Goal: Task Accomplishment & Management: Complete application form

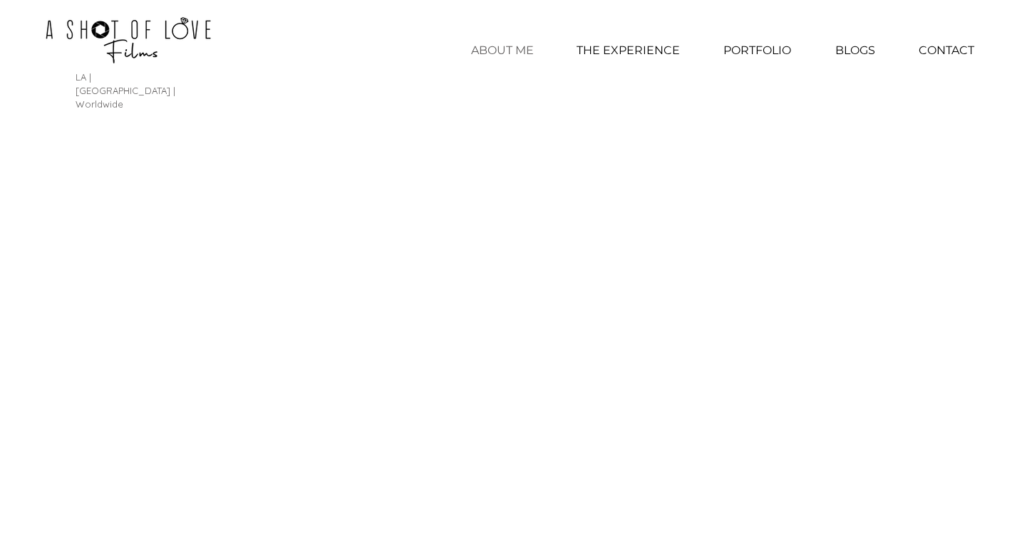
click at [502, 45] on p "ABOUT ME" at bounding box center [502, 51] width 77 height 36
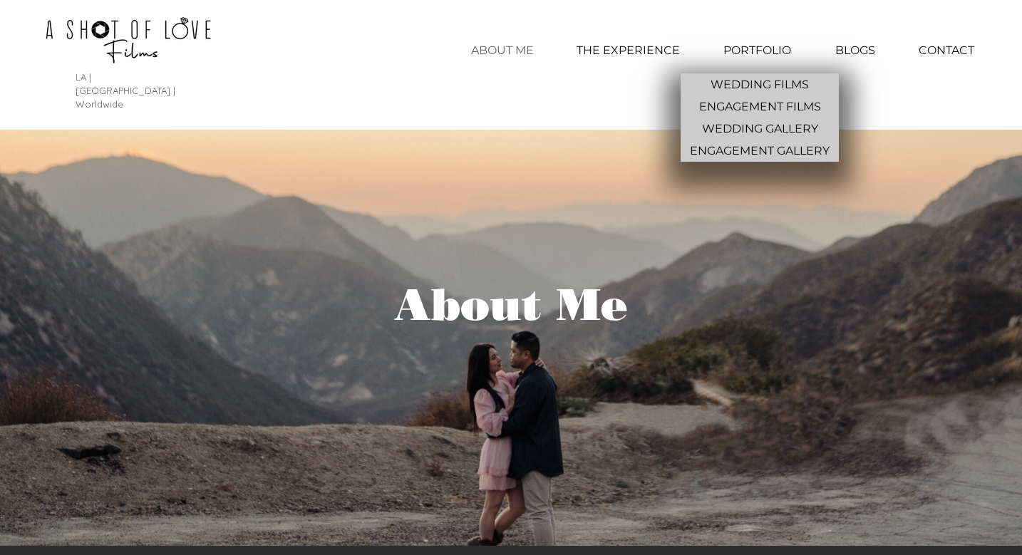
click at [736, 42] on p "PORTFOLIO" at bounding box center [757, 51] width 82 height 36
click at [739, 77] on p "WEDDING FILMS" at bounding box center [760, 84] width 110 height 22
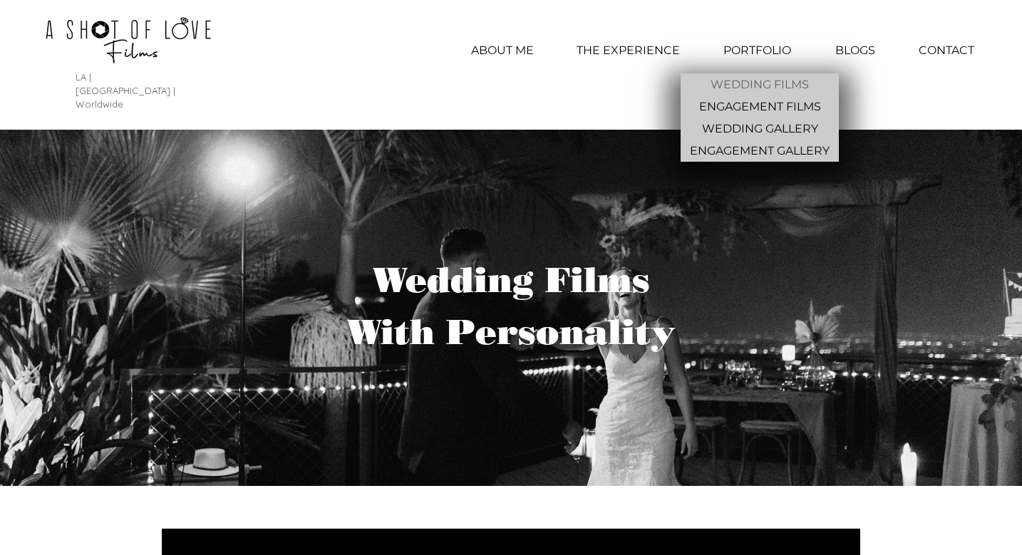
click at [776, 47] on p "PORTFOLIO" at bounding box center [757, 51] width 82 height 36
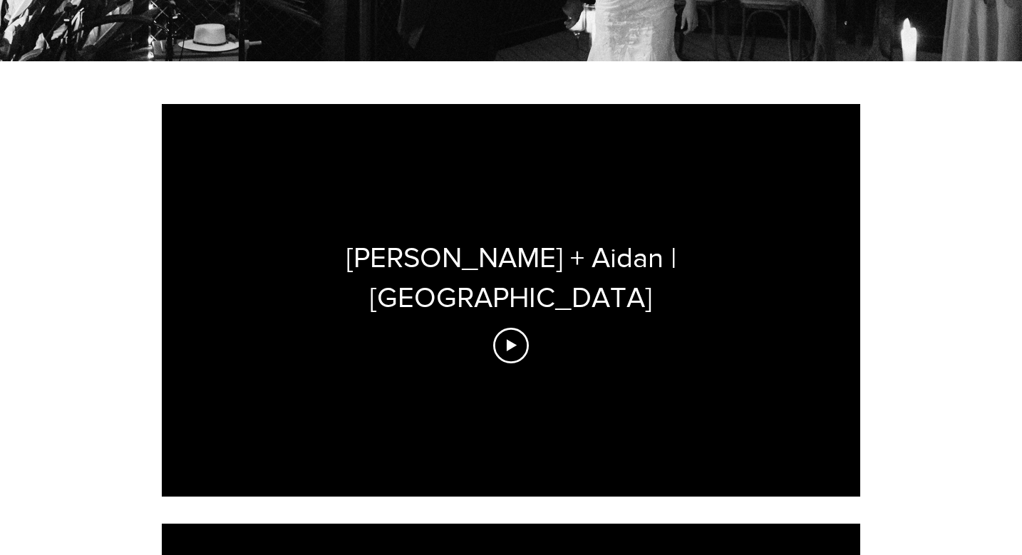
scroll to position [436, 0]
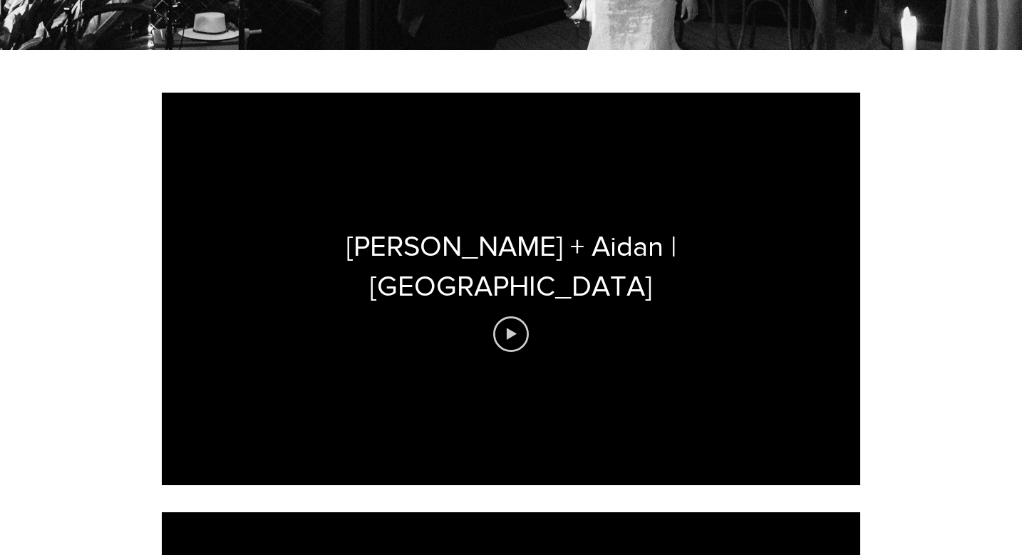
click at [507, 317] on icon "Play video" at bounding box center [511, 335] width 36 height 36
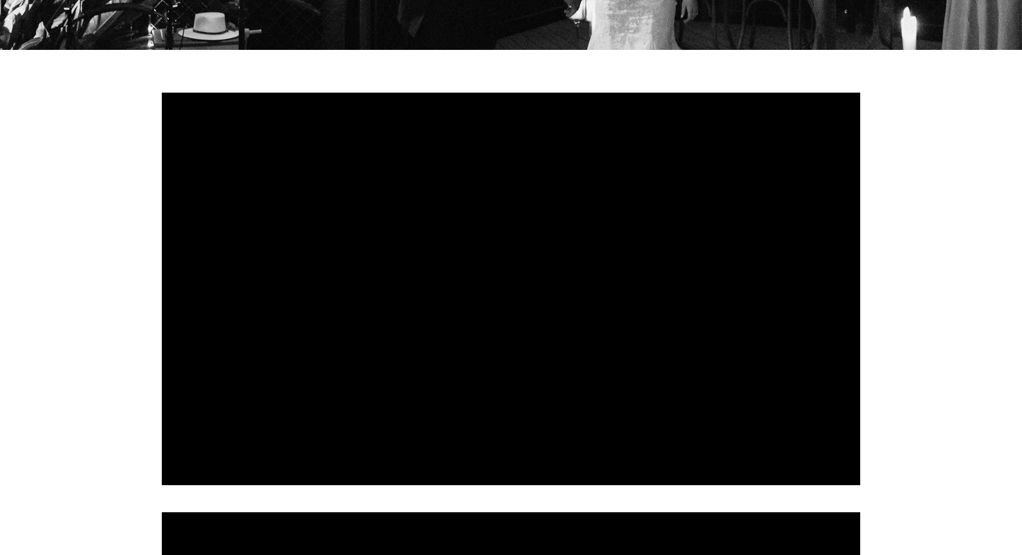
click at [368, 383] on div at bounding box center [511, 289] width 699 height 393
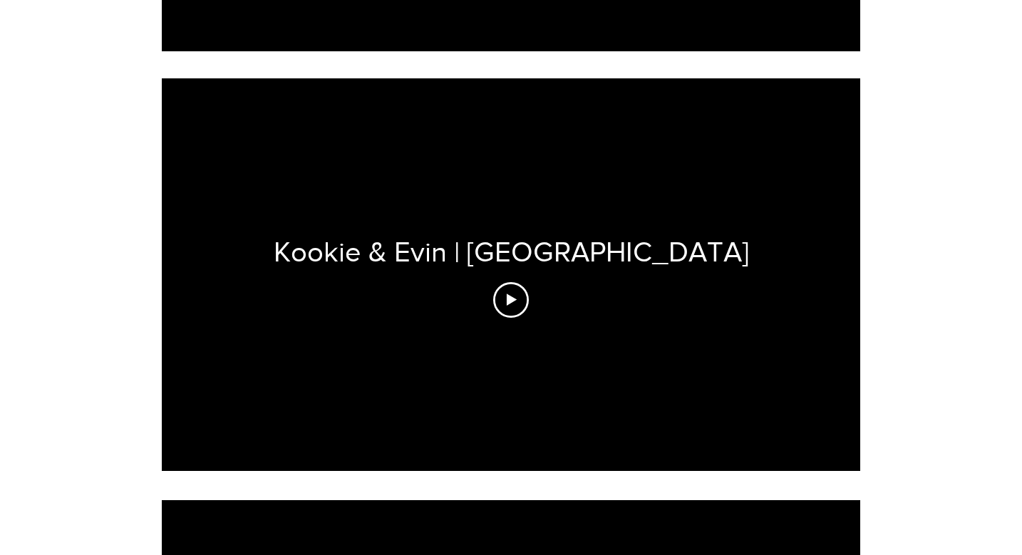
scroll to position [873, 0]
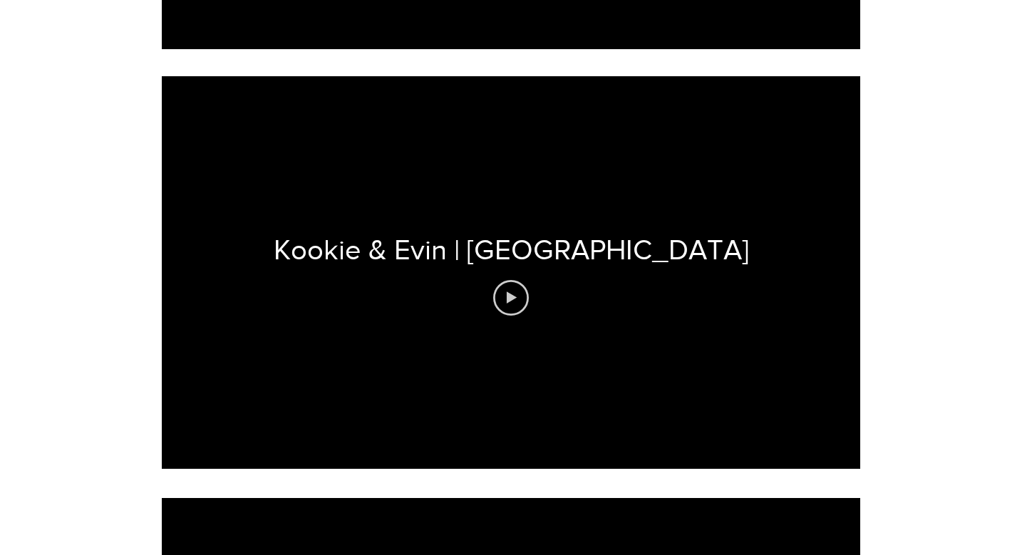
click at [508, 292] on icon "Play video" at bounding box center [512, 298] width 10 height 12
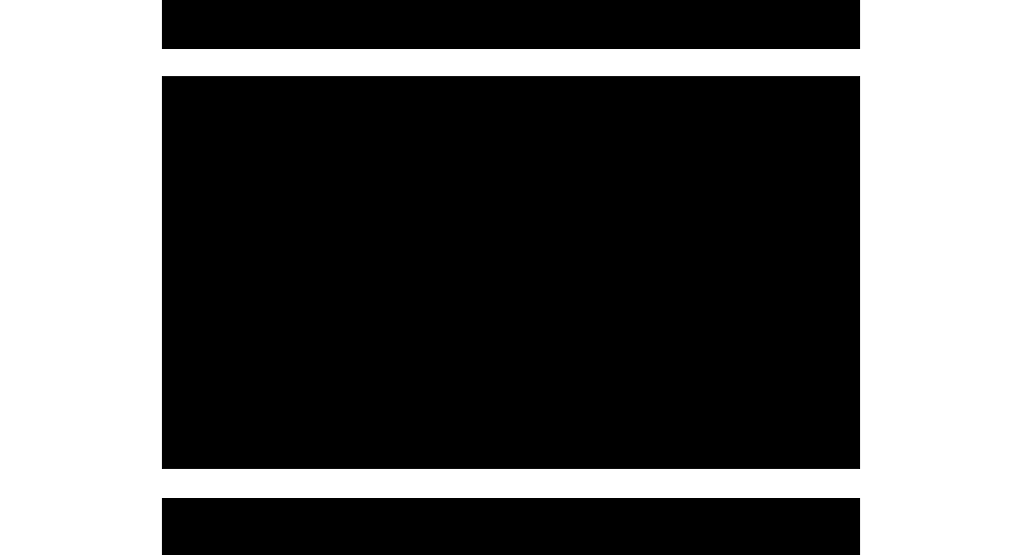
click at [435, 320] on div at bounding box center [511, 272] width 699 height 393
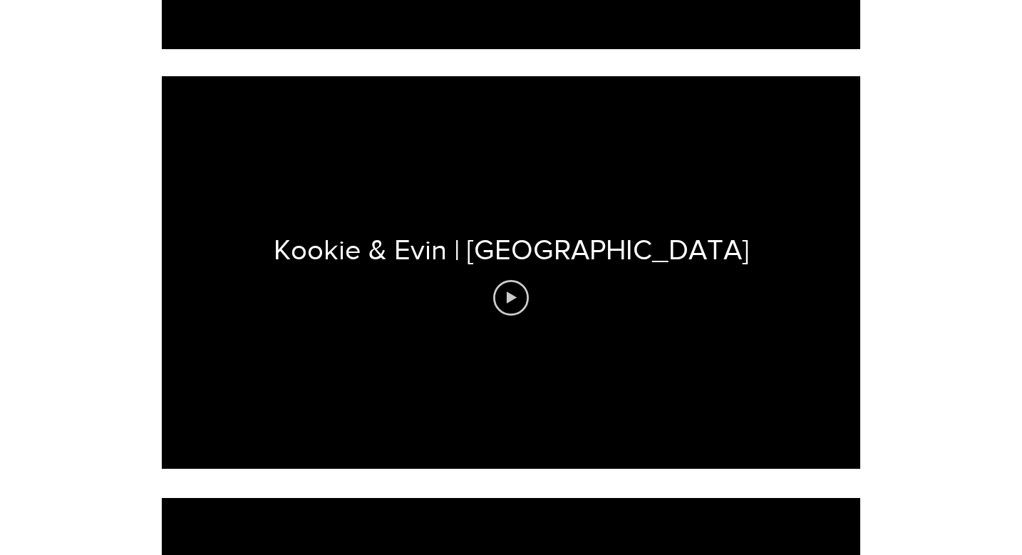
click at [510, 280] on icon "Play video" at bounding box center [511, 298] width 36 height 36
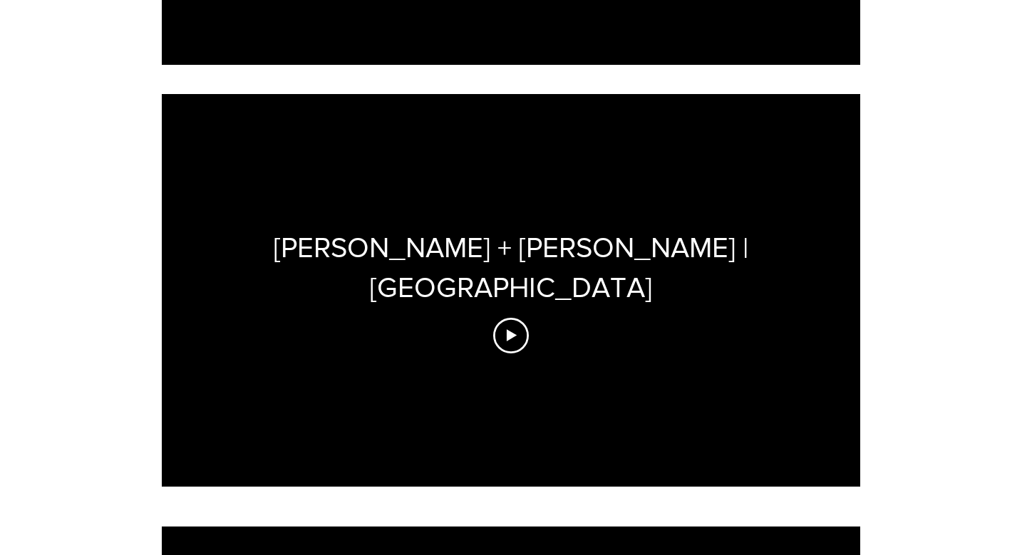
scroll to position [1280, 0]
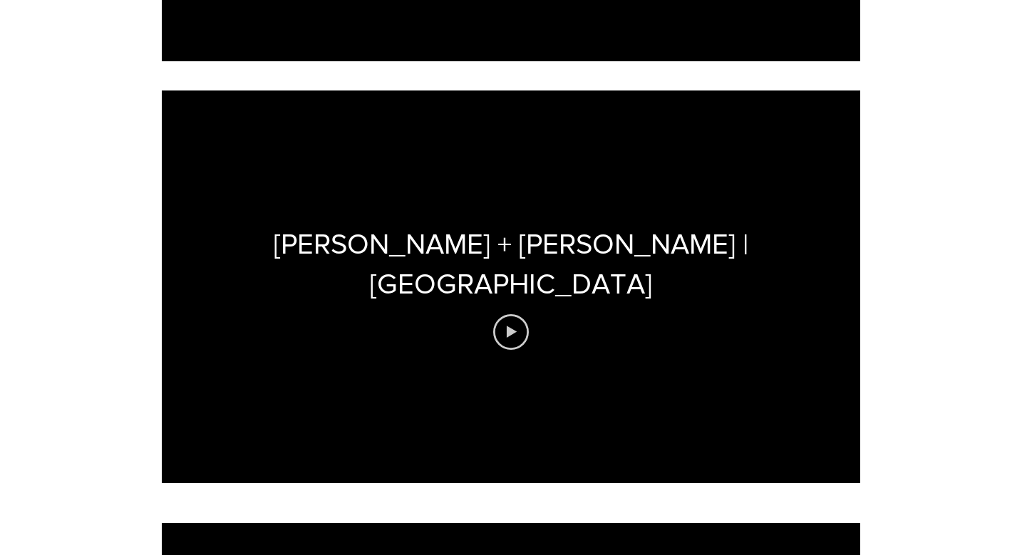
click at [519, 314] on icon "Play video" at bounding box center [511, 332] width 36 height 36
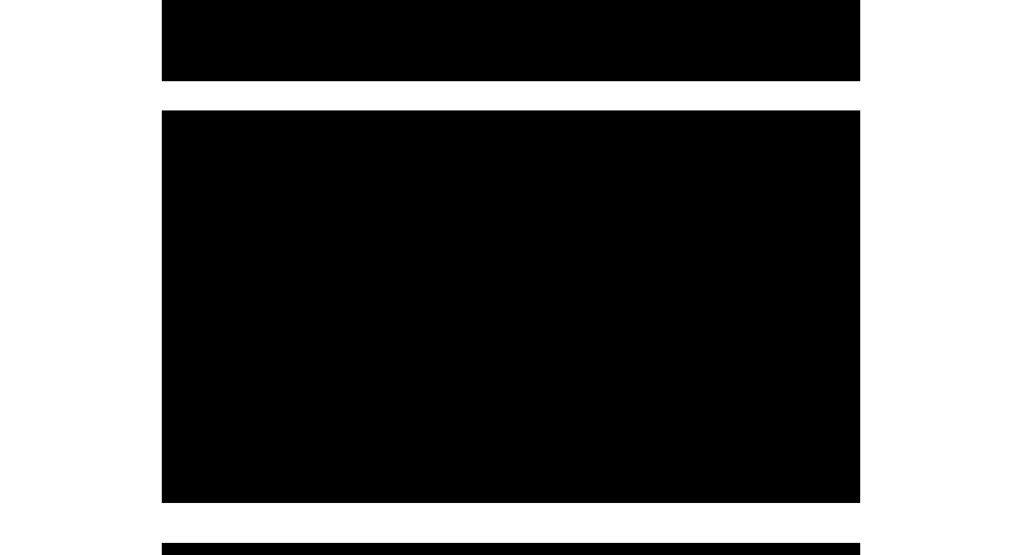
scroll to position [1267, 0]
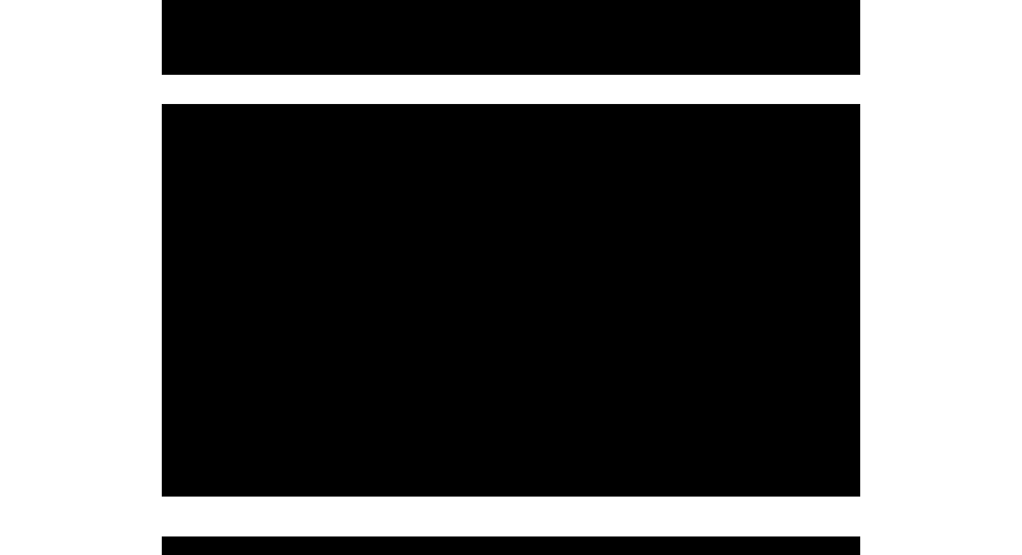
click at [520, 384] on div at bounding box center [511, 300] width 699 height 393
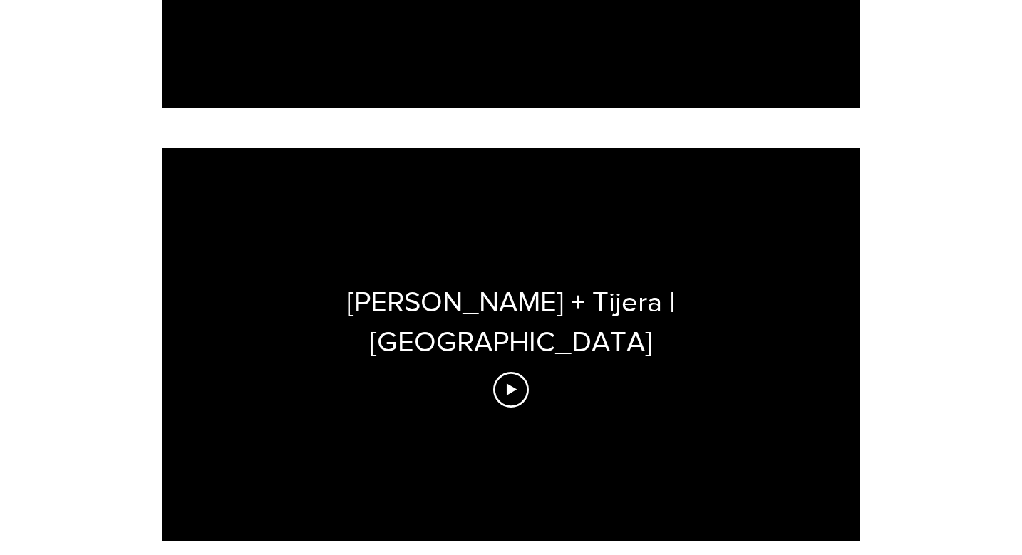
scroll to position [1660, 0]
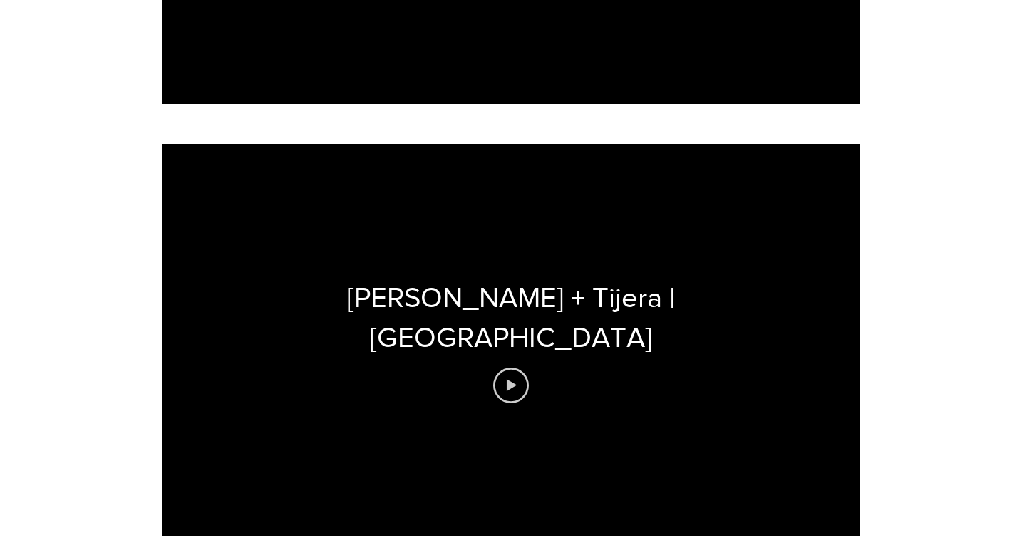
click at [514, 379] on icon "Play video" at bounding box center [512, 385] width 10 height 12
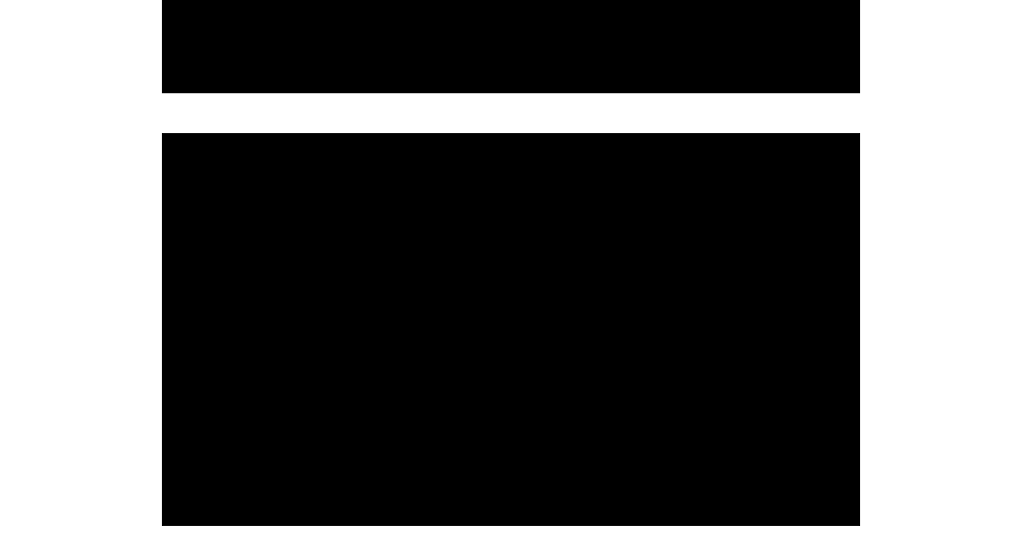
scroll to position [1663, 0]
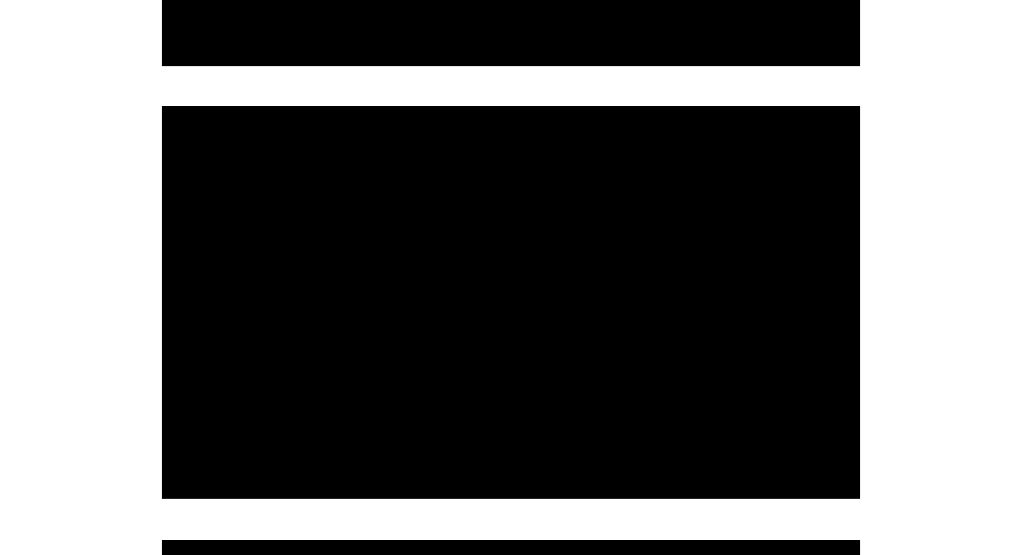
click at [525, 359] on div at bounding box center [511, 302] width 699 height 393
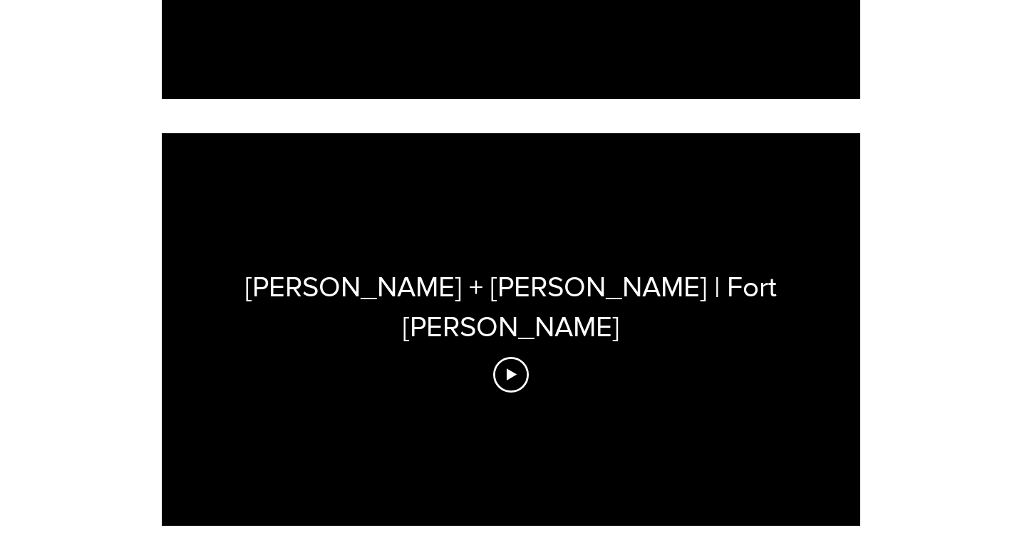
scroll to position [2964, 0]
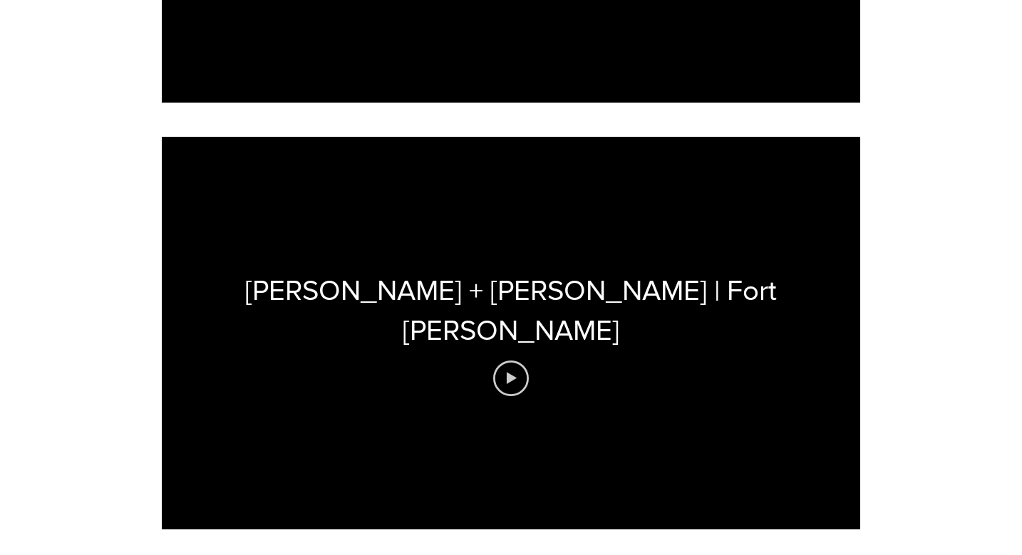
click at [495, 361] on circle "Play video" at bounding box center [511, 378] width 34 height 34
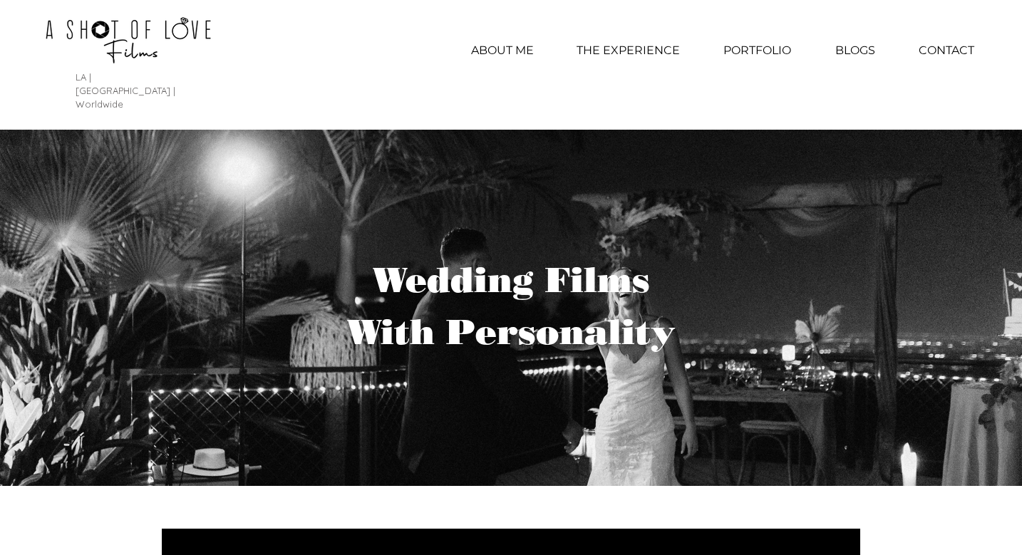
scroll to position [0, 0]
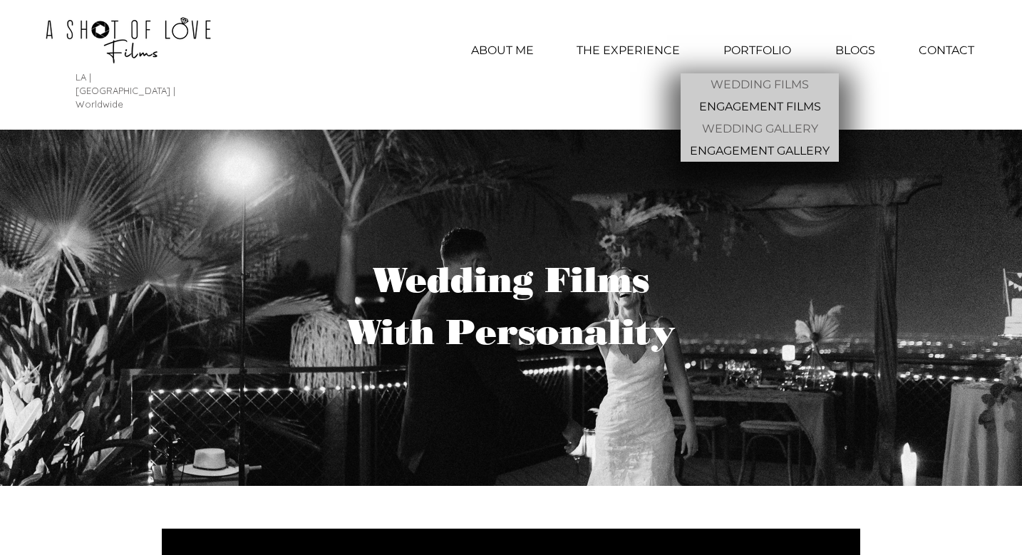
click at [734, 128] on p "WEDDING GALLERY" at bounding box center [761, 129] width 128 height 22
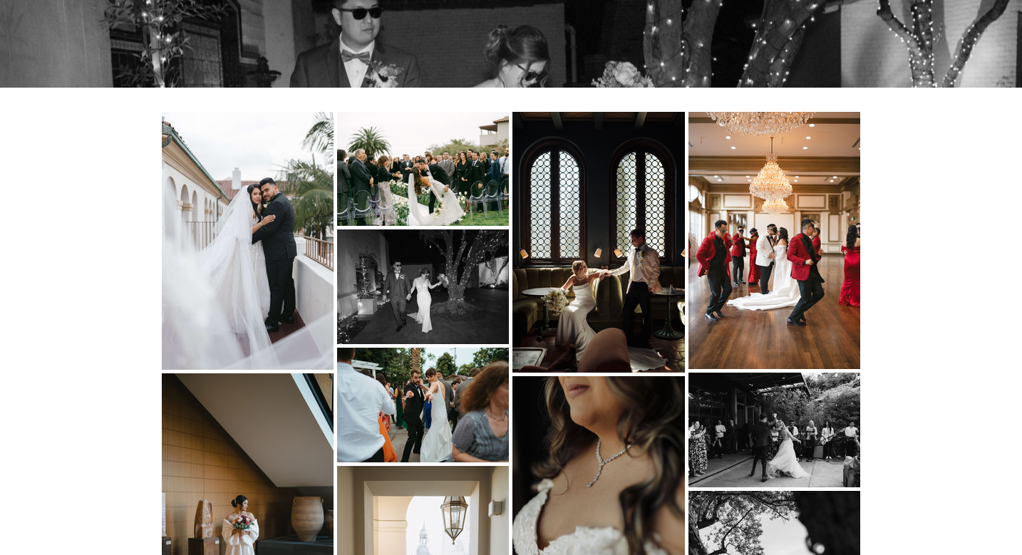
scroll to position [427, 0]
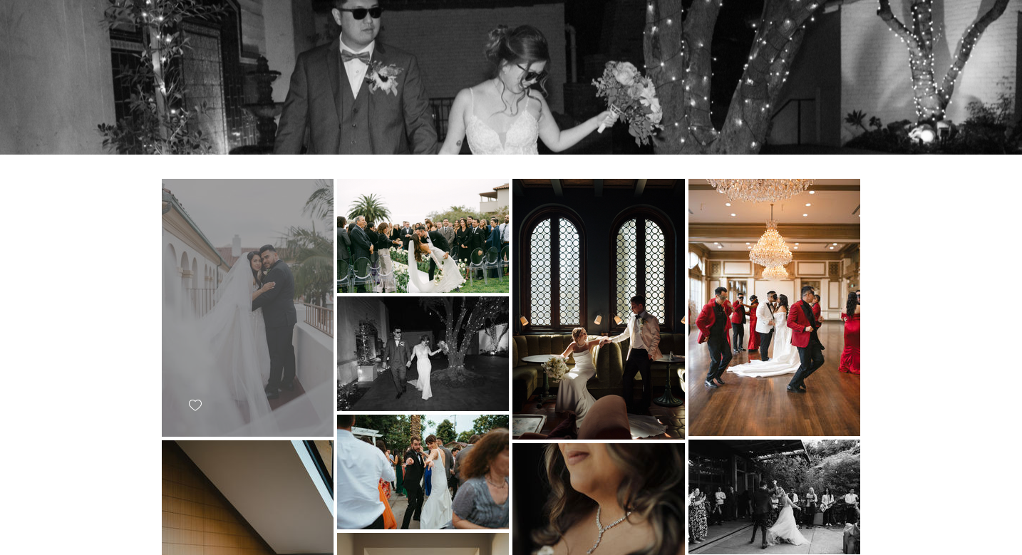
click at [297, 230] on div "main content" at bounding box center [248, 308] width 172 height 258
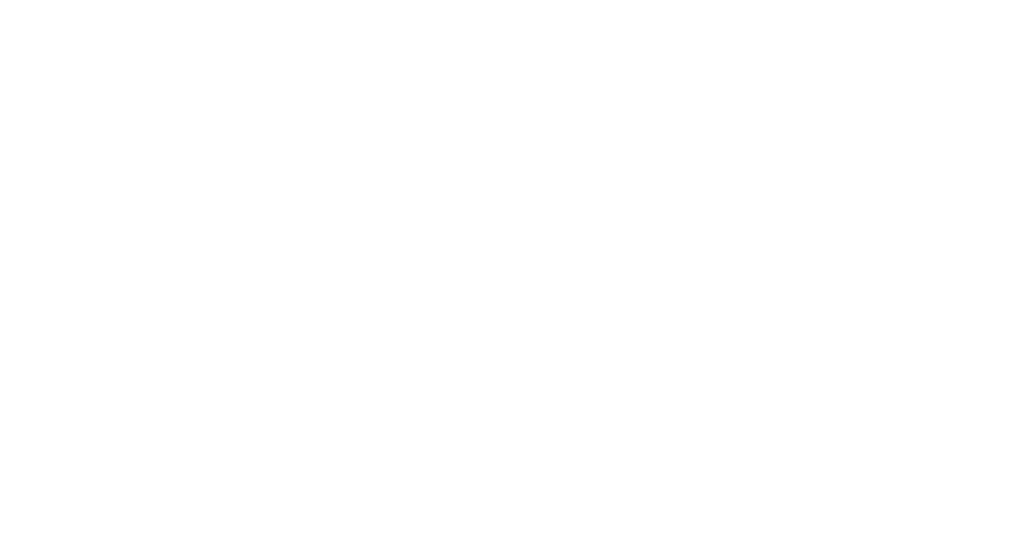
scroll to position [0, 0]
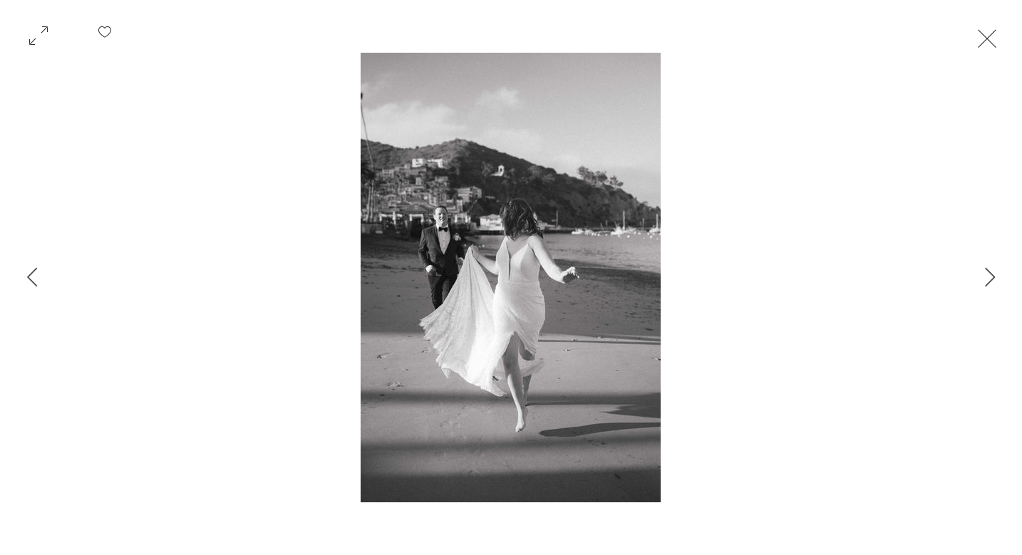
click at [1001, 30] on button "Exit expand mode" at bounding box center [987, 36] width 27 height 31
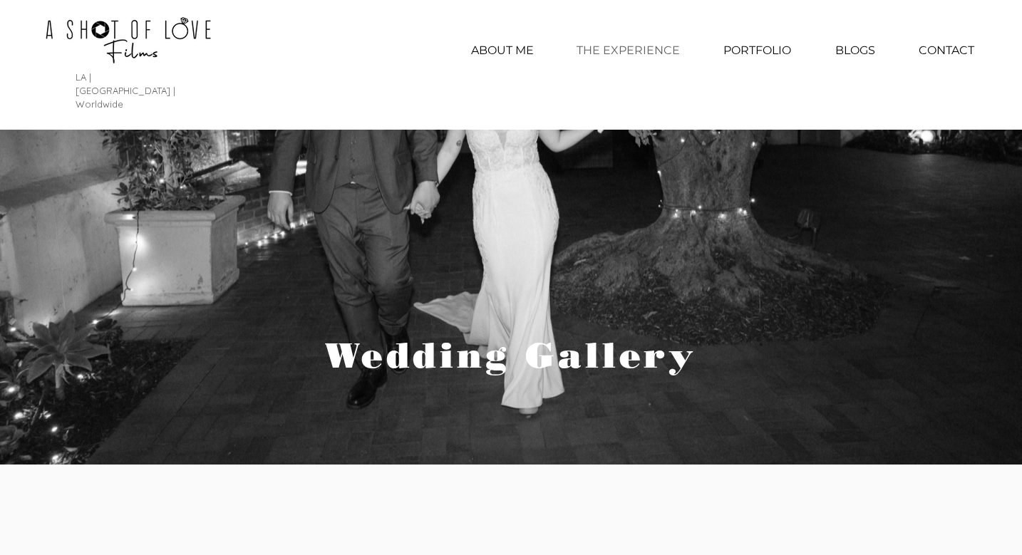
click at [669, 50] on p "THE EXPERIENCE" at bounding box center [629, 51] width 118 height 36
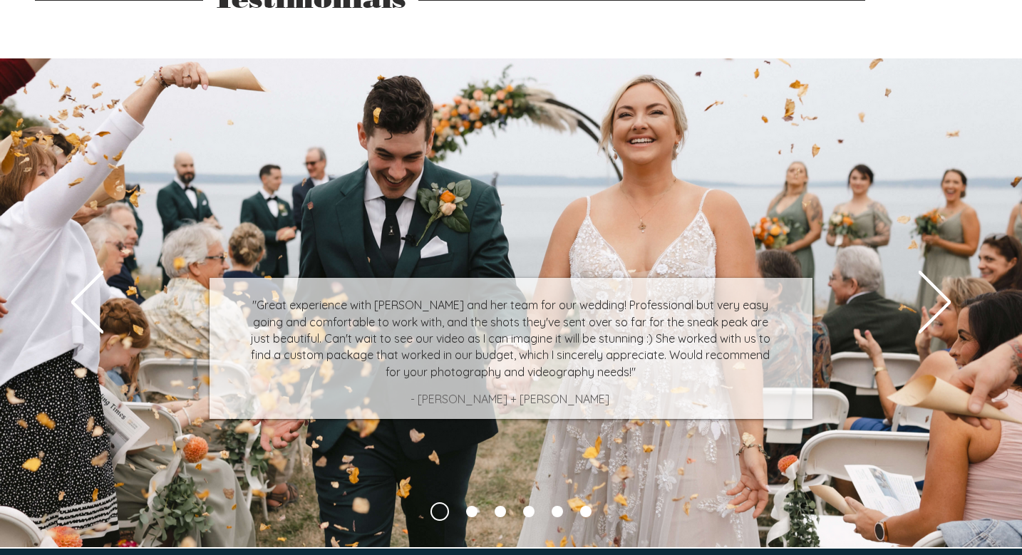
scroll to position [3622, 0]
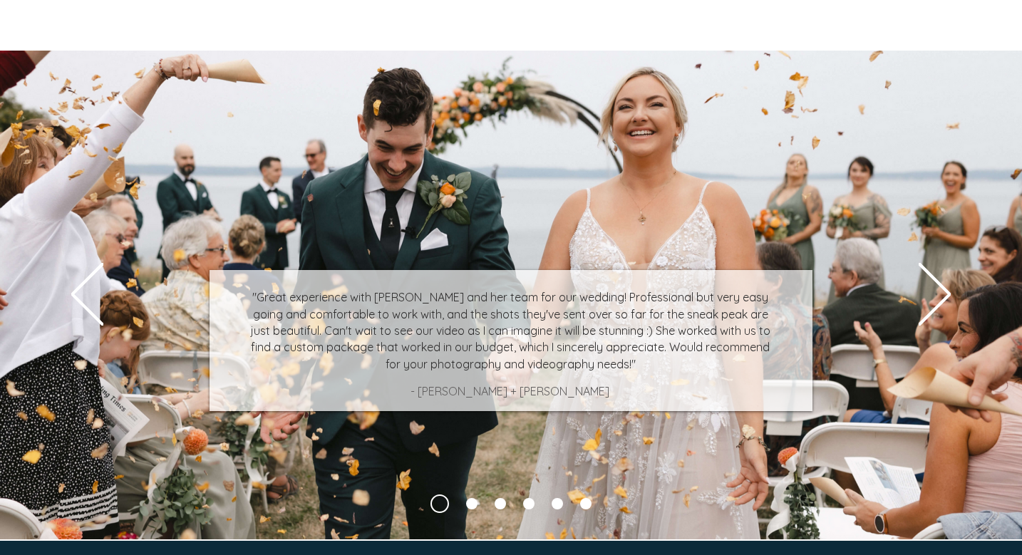
click at [472, 498] on link "Engaged couple on train" at bounding box center [471, 503] width 11 height 11
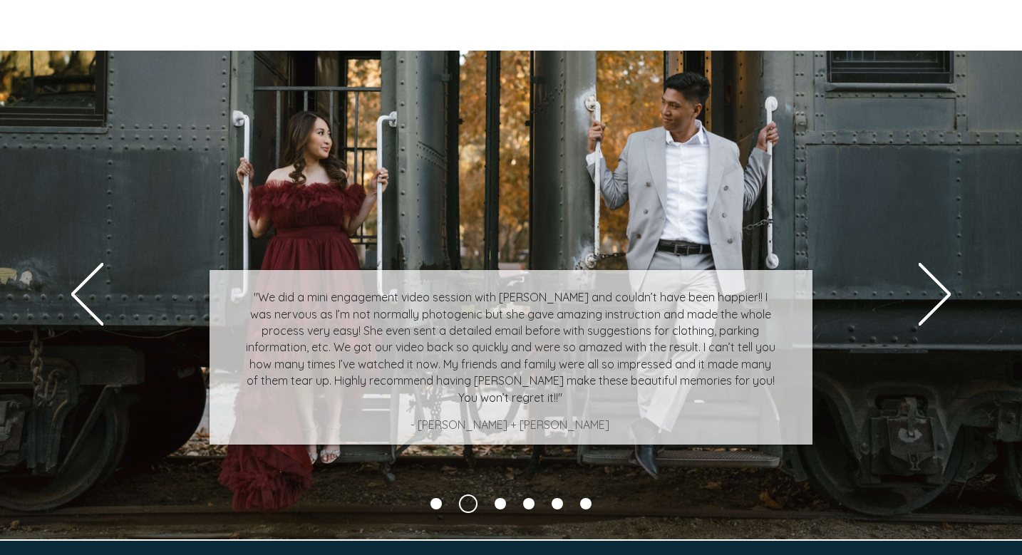
click at [503, 498] on link "Bride smiling at groom under veil" at bounding box center [500, 503] width 11 height 11
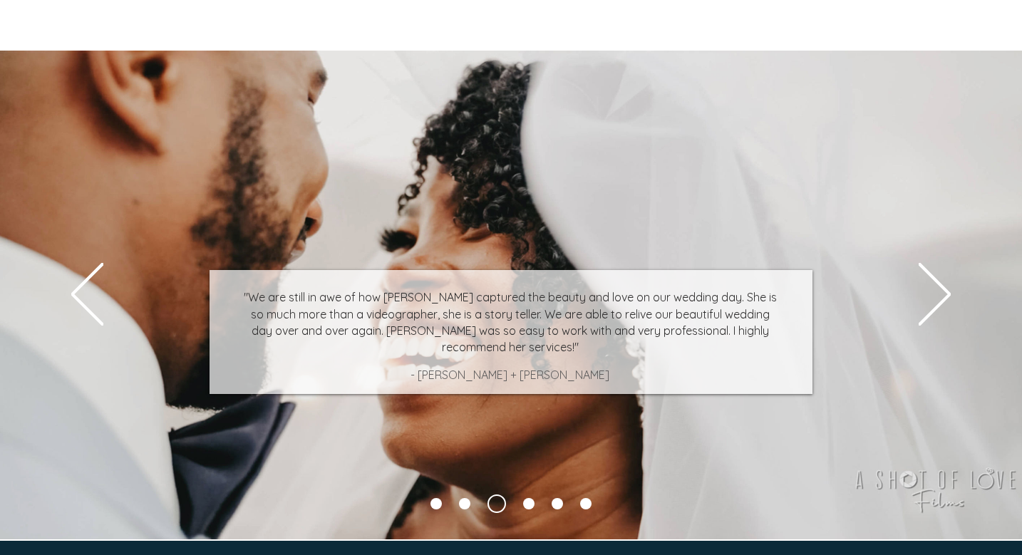
click at [520, 495] on nav "Slides" at bounding box center [511, 504] width 178 height 19
click at [525, 498] on link "Groom kissing bride's forhead with veil flowing" at bounding box center [528, 503] width 11 height 11
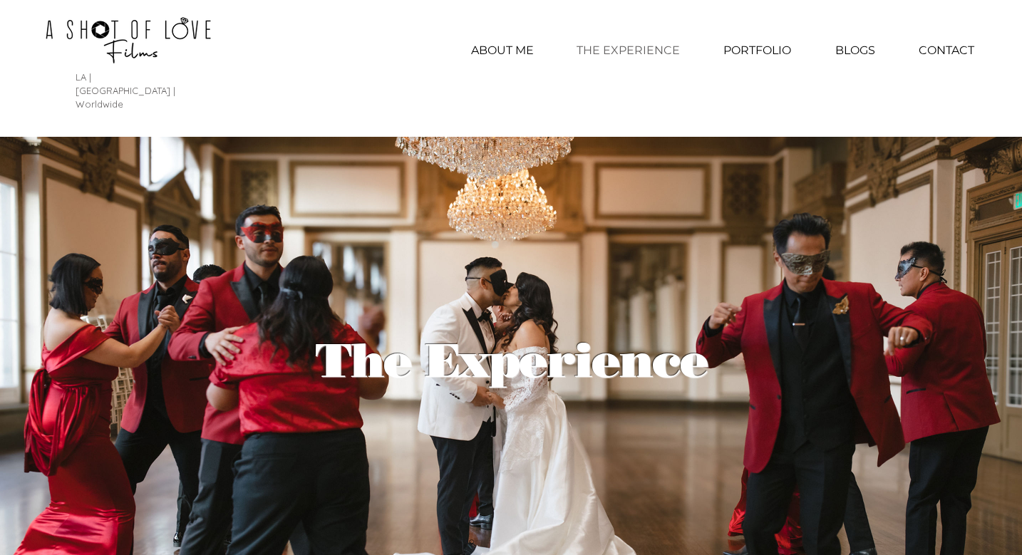
scroll to position [0, 0]
click at [846, 46] on p "BLOGS" at bounding box center [855, 51] width 54 height 36
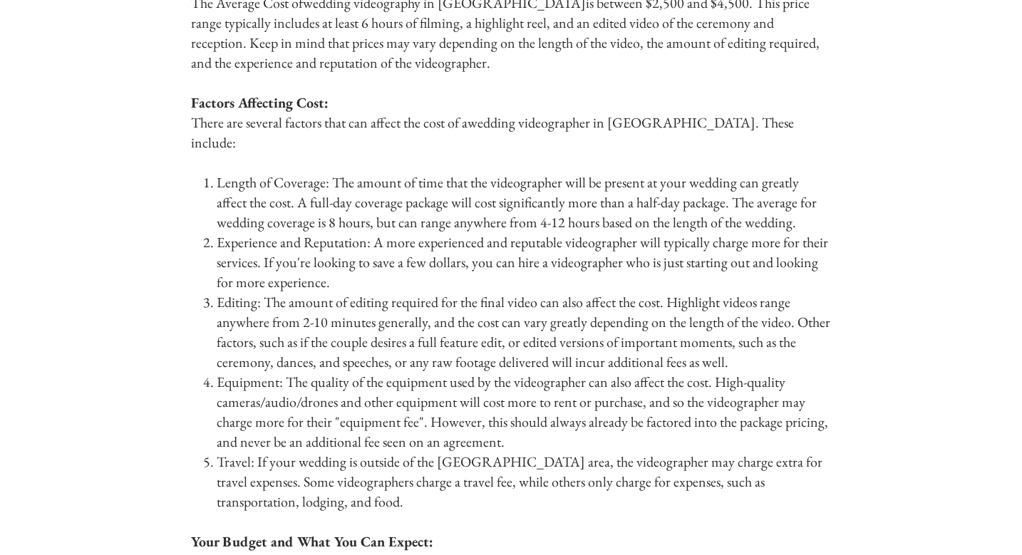
scroll to position [740, 0]
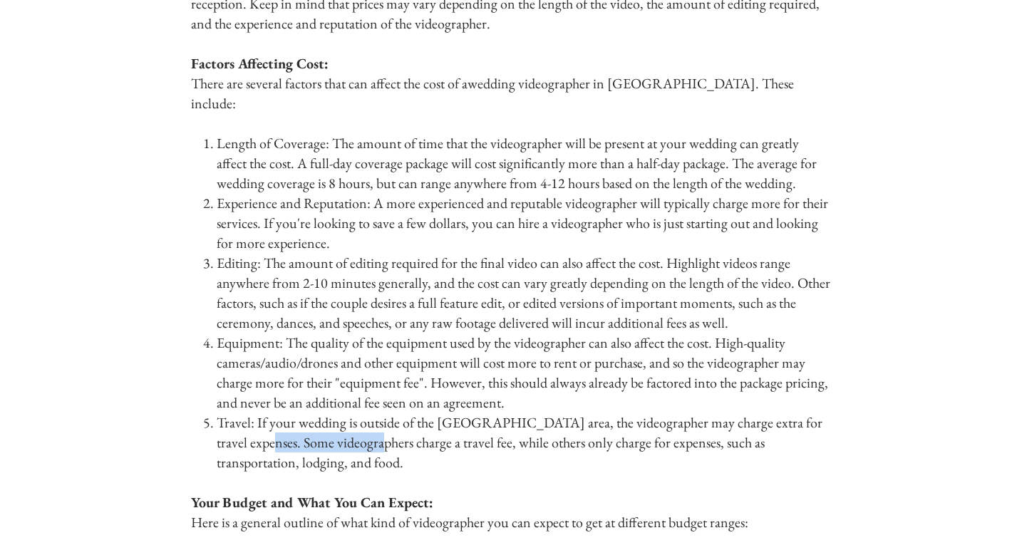
drag, startPoint x: 218, startPoint y: 372, endPoint x: 329, endPoint y: 375, distance: 110.5
click at [329, 413] on span "Travel: If your wedding is outside of the Los Angeles area, the videographer ma…" at bounding box center [520, 442] width 606 height 58
click at [425, 473] on h3 "​" at bounding box center [510, 483] width 639 height 20
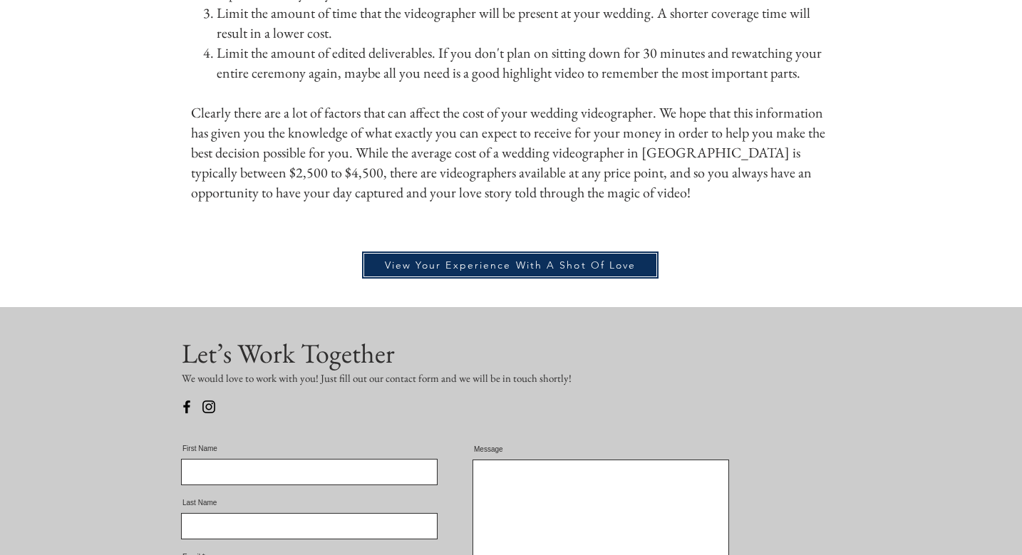
scroll to position [2080, 0]
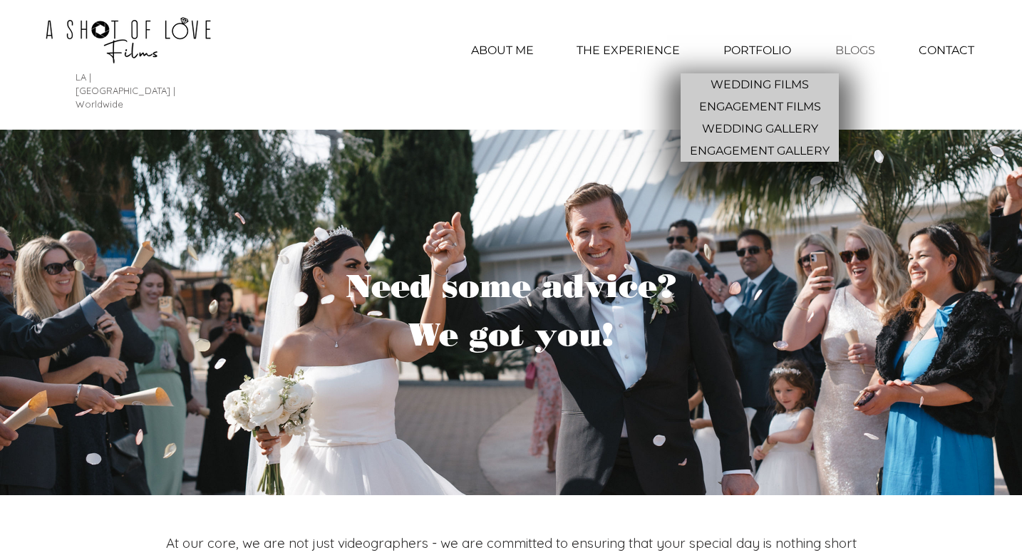
click at [750, 47] on p "PORTFOLIO" at bounding box center [757, 51] width 82 height 36
click at [751, 100] on p "ENGAGEMENT FILMS" at bounding box center [760, 107] width 133 height 22
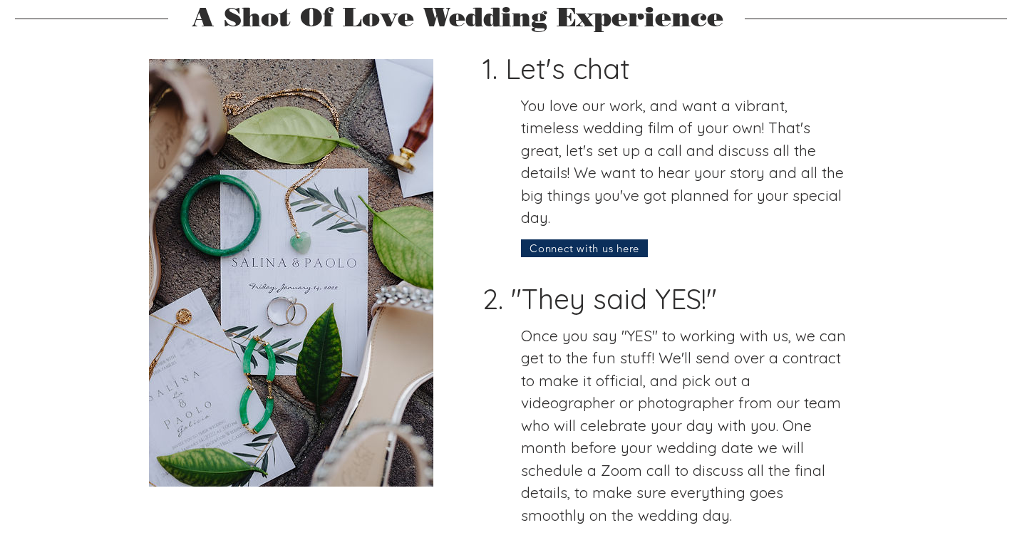
scroll to position [1351, 0]
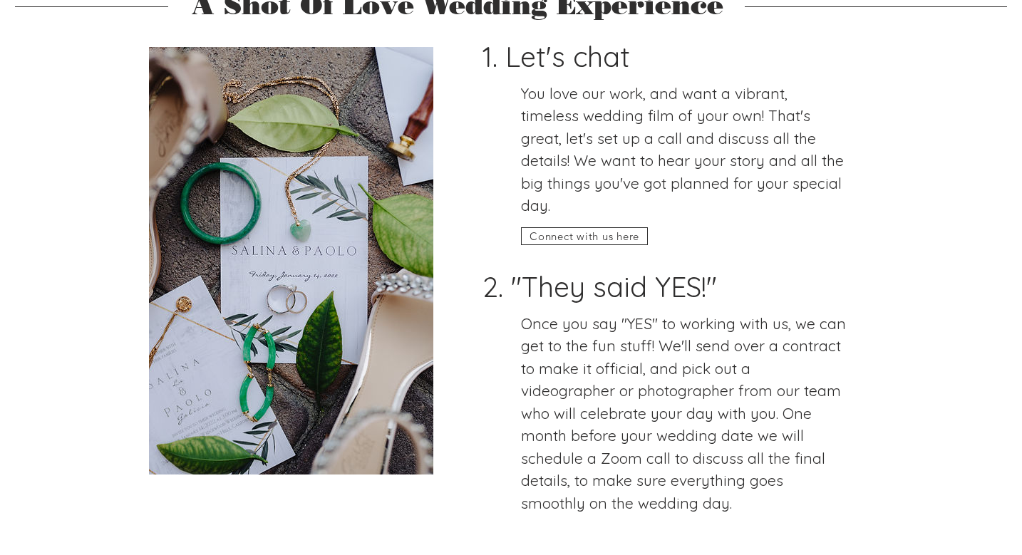
click at [630, 230] on span "Connect with us here" at bounding box center [585, 237] width 110 height 14
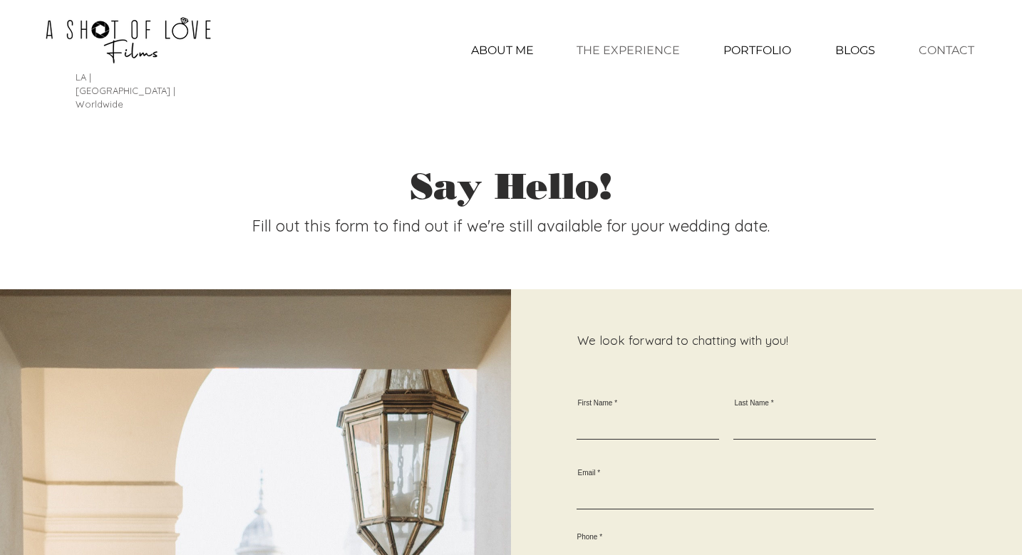
click at [649, 56] on p "THE EXPERIENCE" at bounding box center [629, 51] width 118 height 36
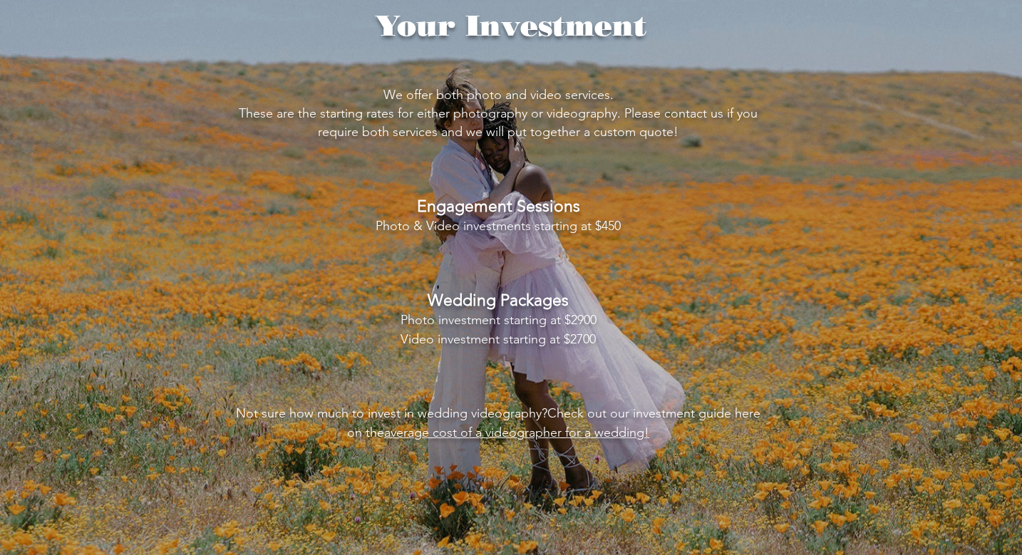
scroll to position [2919, 0]
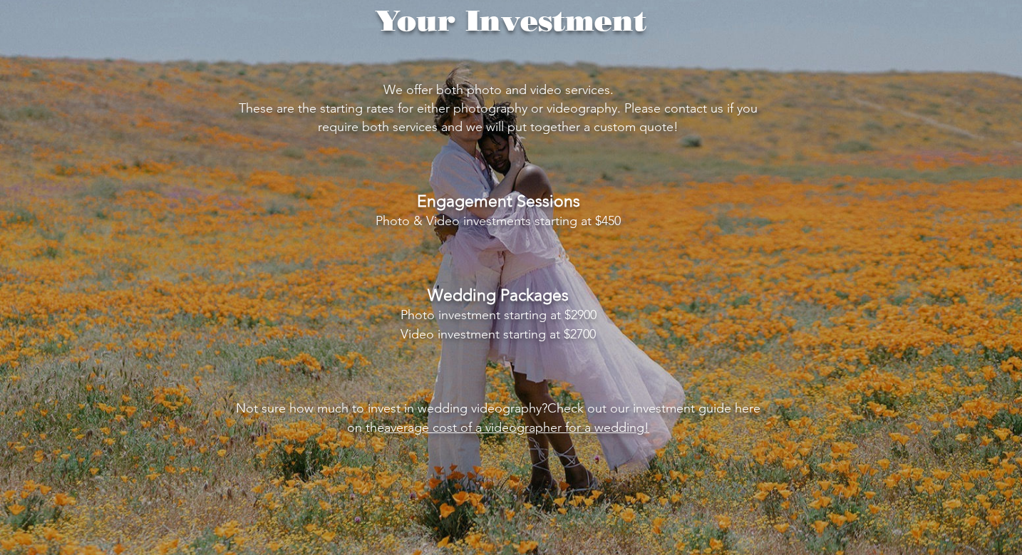
drag, startPoint x: 595, startPoint y: 252, endPoint x: 396, endPoint y: 259, distance: 199.0
click at [396, 259] on h3 "We offer both photo and video services. These are the starting rates for either…" at bounding box center [498, 259] width 532 height 356
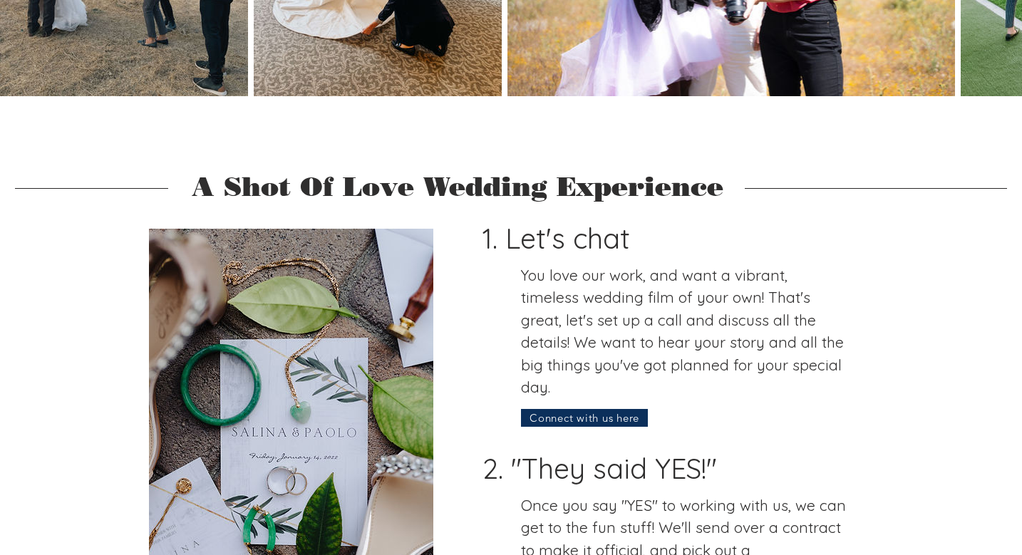
scroll to position [1159, 0]
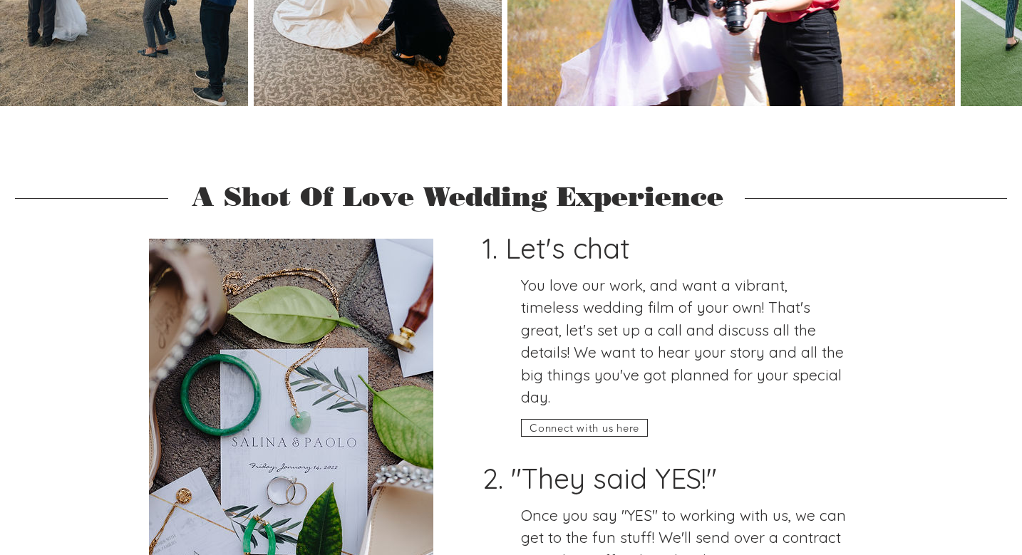
click at [601, 421] on span "Connect with us here" at bounding box center [585, 428] width 110 height 14
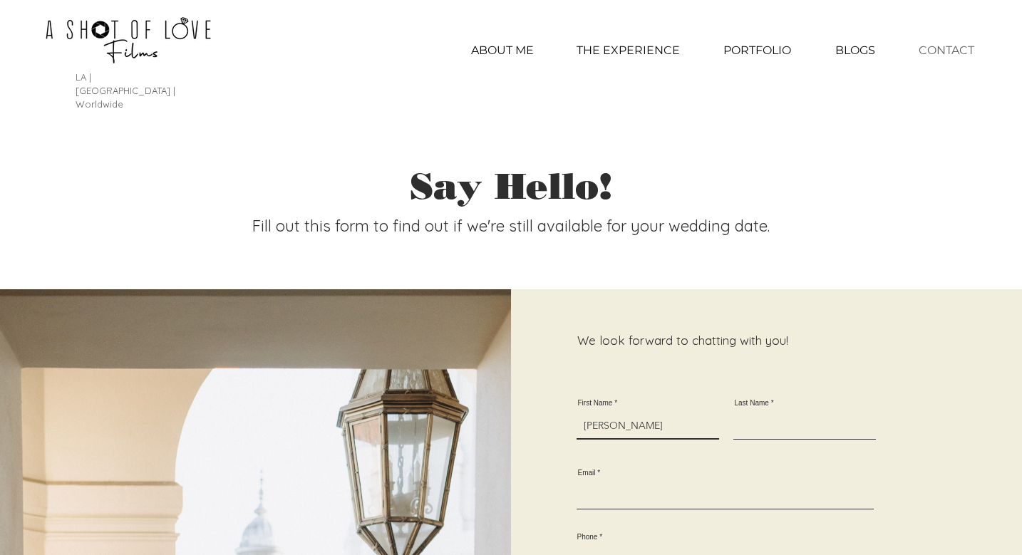
type input "[PERSON_NAME]"
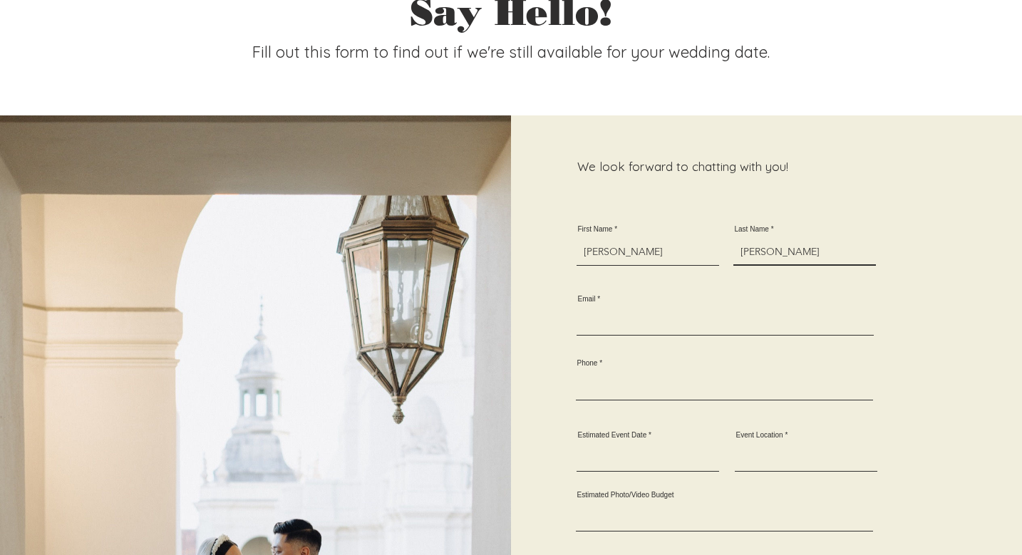
scroll to position [180, 0]
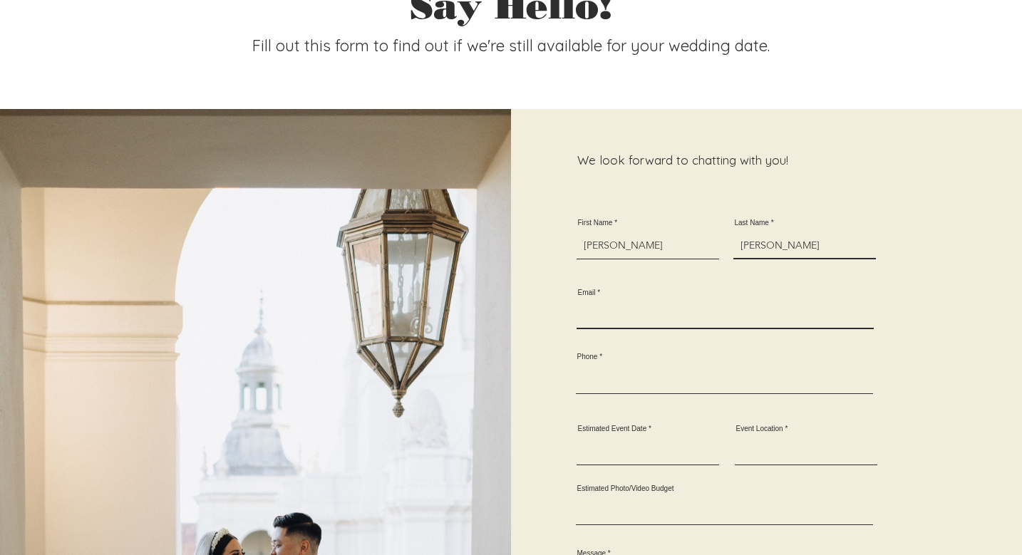
type input "Sarabia"
paste input "esarabia.ecamacho@gmail.com"
type input "esarabia.ecamacho@gmail.com"
type input "323"
type input "3235283369"
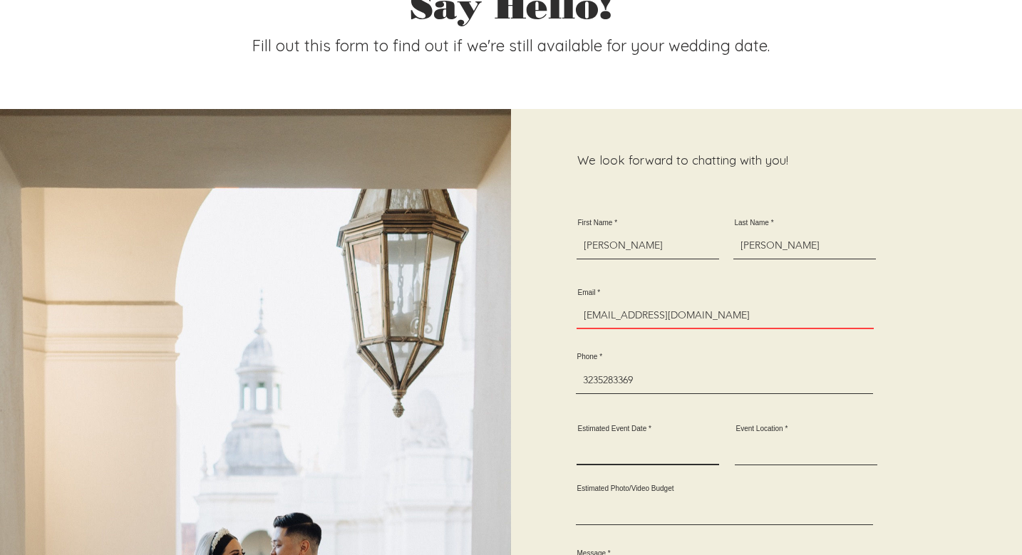
click at [621, 443] on input "Estimated Event Date" at bounding box center [648, 452] width 143 height 26
click at [599, 439] on input "06132026" at bounding box center [648, 452] width 143 height 26
type input "06/13/2026"
click at [797, 439] on input "Event Location" at bounding box center [806, 452] width 143 height 26
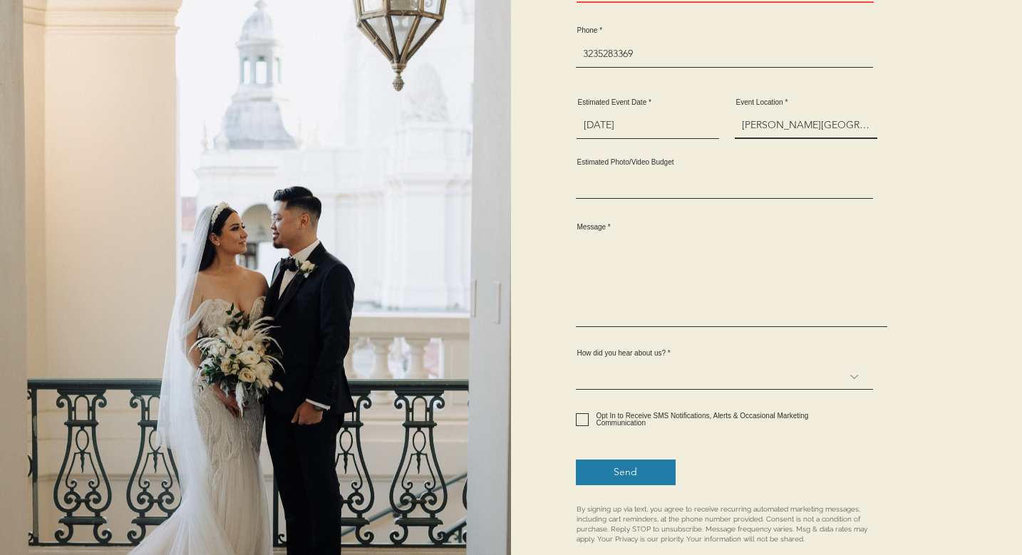
scroll to position [507, 0]
type input "Fullerton - Villa del Sol"
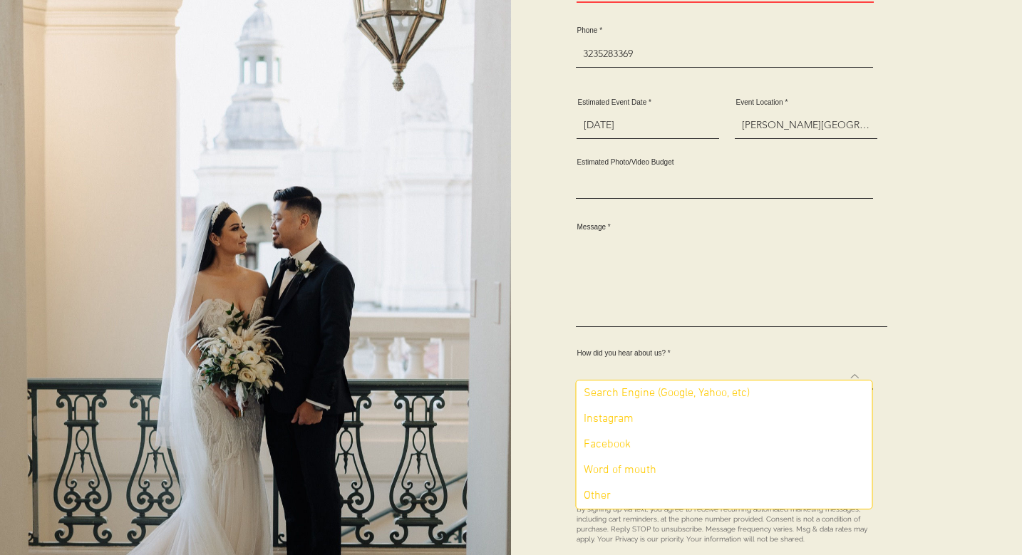
click at [703, 371] on select "Search Engine (Google, Yahoo, etc) Instagram Facebook Word of mouth Other" at bounding box center [724, 377] width 297 height 26
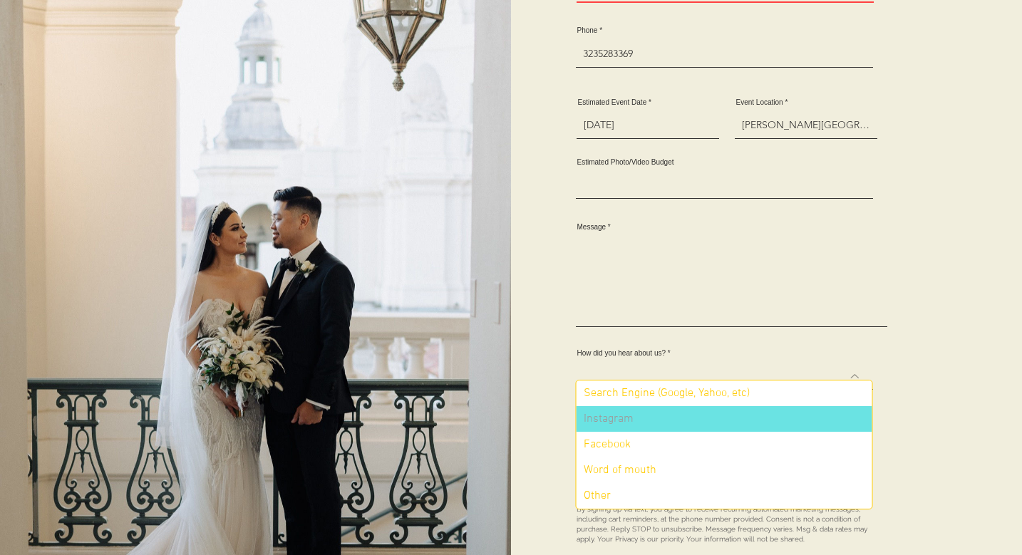
click at [624, 419] on div "Instagram" at bounding box center [605, 419] width 57 height 14
select select "Instagram"
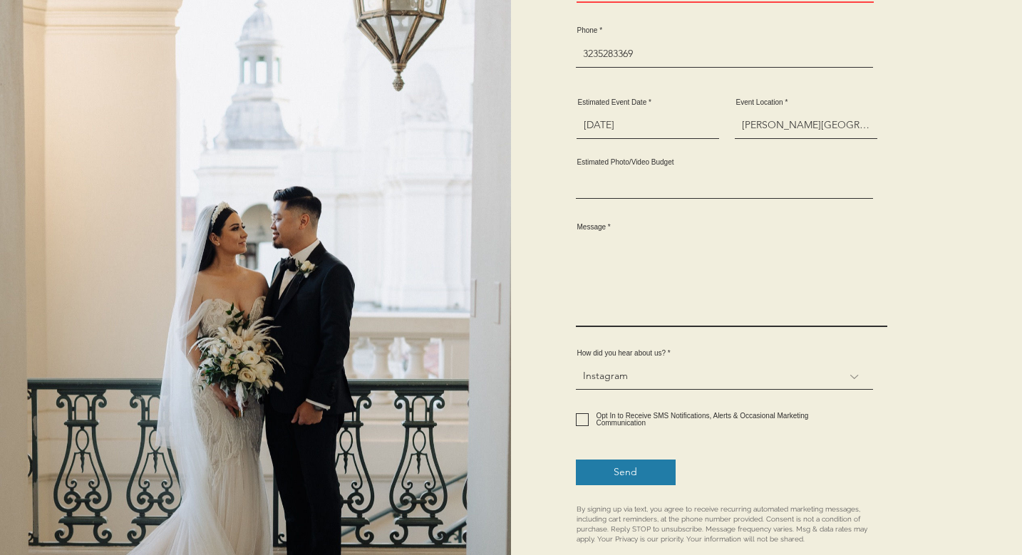
click at [600, 304] on textarea "Message" at bounding box center [732, 282] width 312 height 90
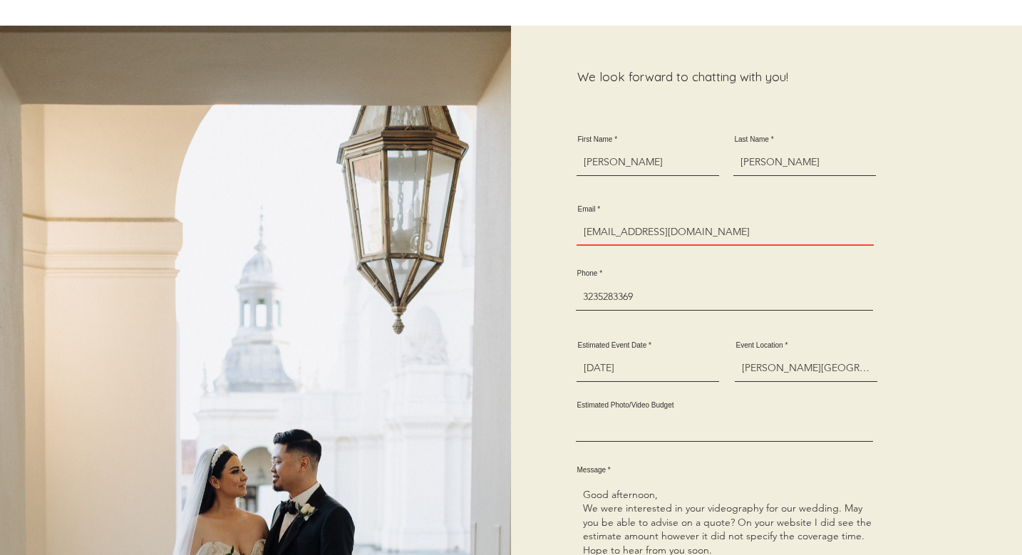
scroll to position [538, 1]
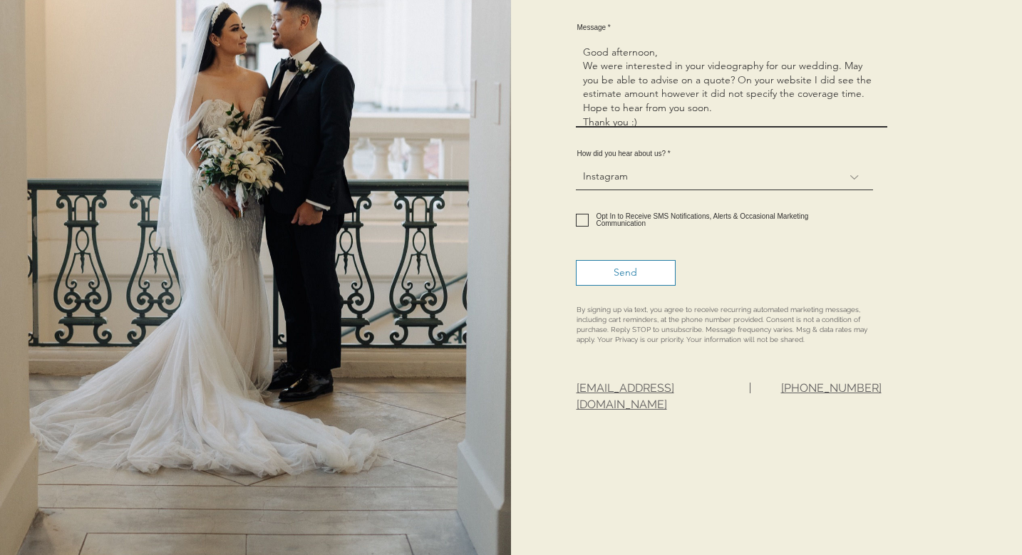
type textarea "Good afternoon, We were interested in your videography for our wedding. May you…"
click at [629, 260] on button "Send" at bounding box center [626, 273] width 100 height 26
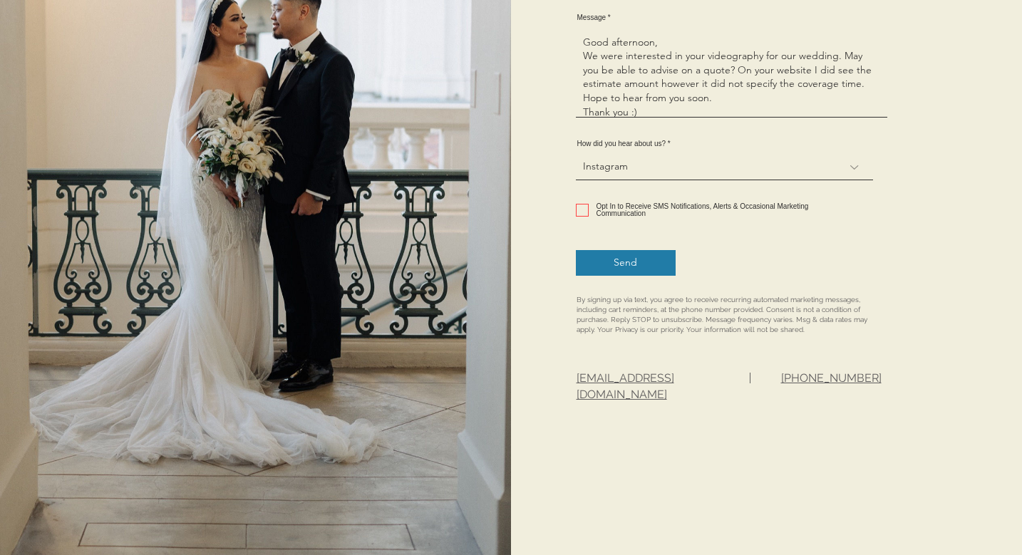
scroll to position [716, 0]
click at [581, 207] on input "Opt In to Receive SMS Notifications, Alerts & Occasional Marketing Communication" at bounding box center [580, 211] width 9 height 9
checkbox input "true"
click at [620, 257] on span "Send" at bounding box center [626, 264] width 24 height 14
checkbox input "false"
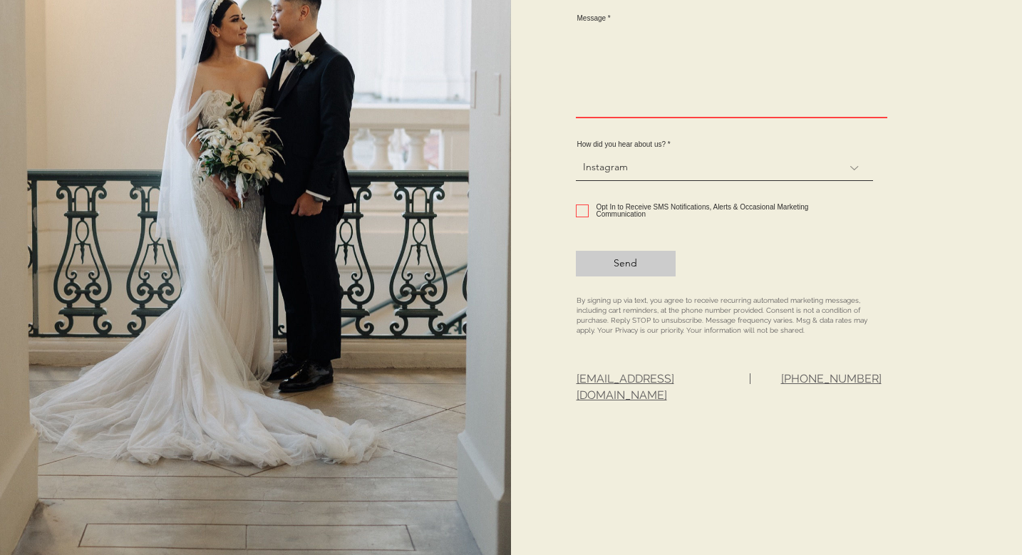
select select
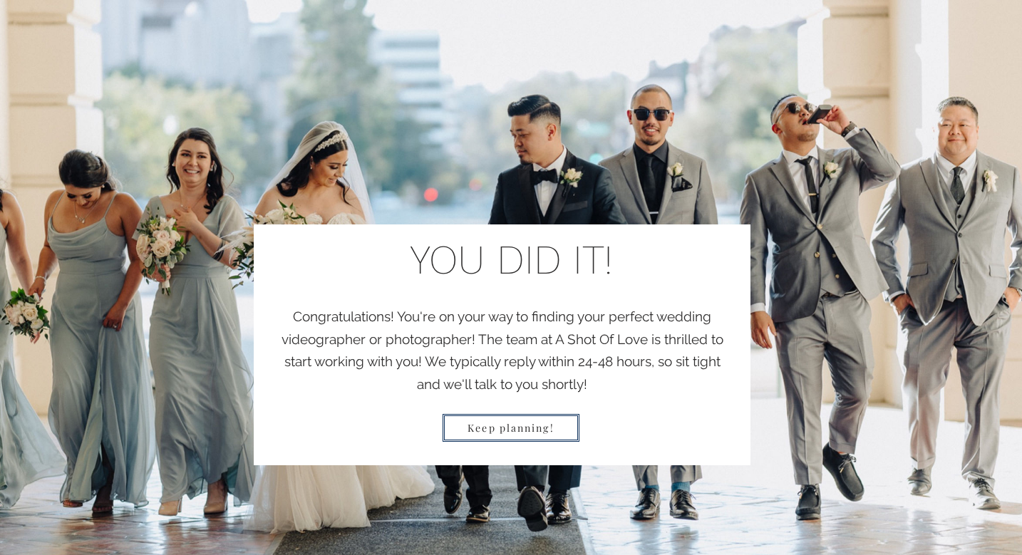
click at [538, 421] on span "Keep planning!" at bounding box center [511, 428] width 86 height 14
